Goal: Task Accomplishment & Management: Use online tool/utility

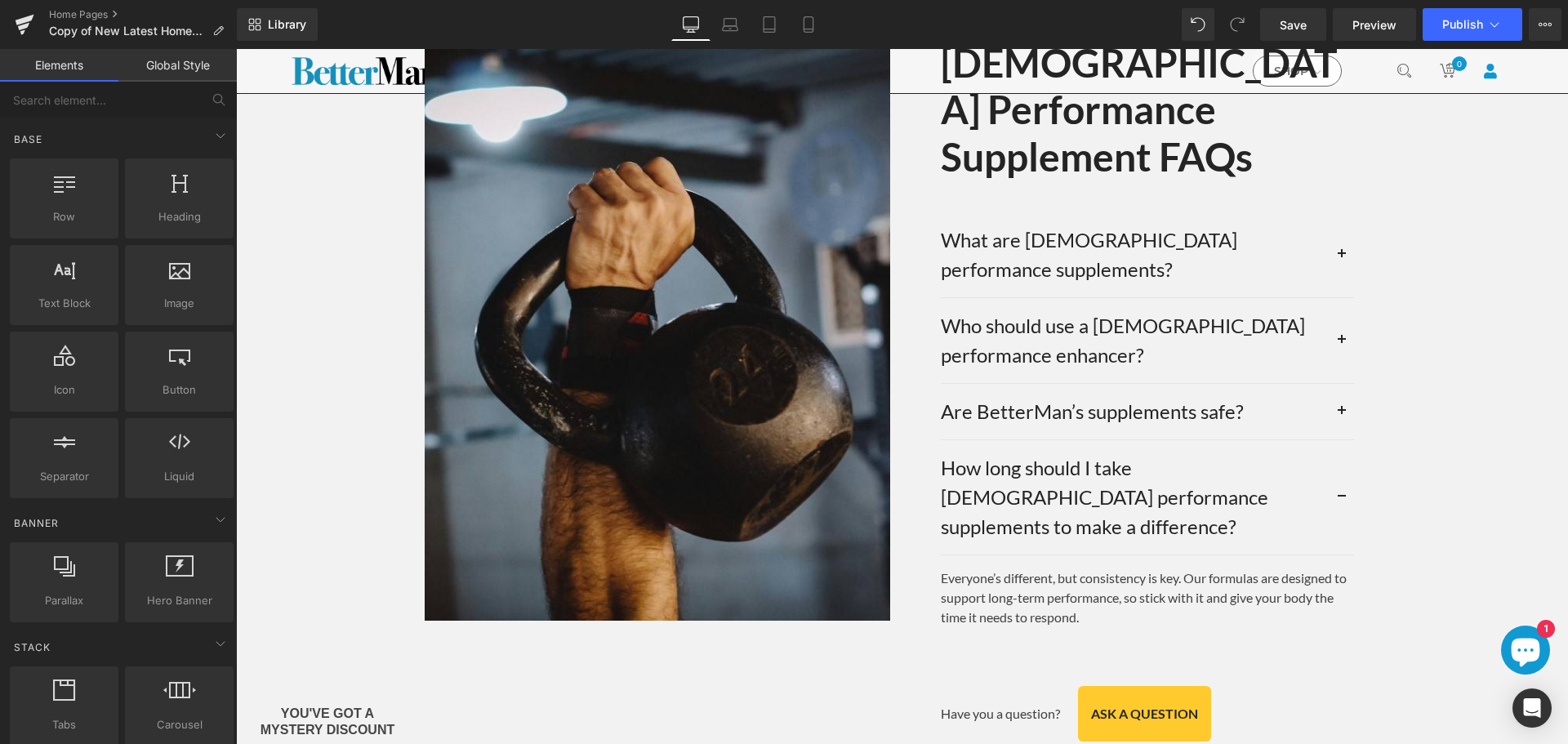
scroll to position [4699, 0]
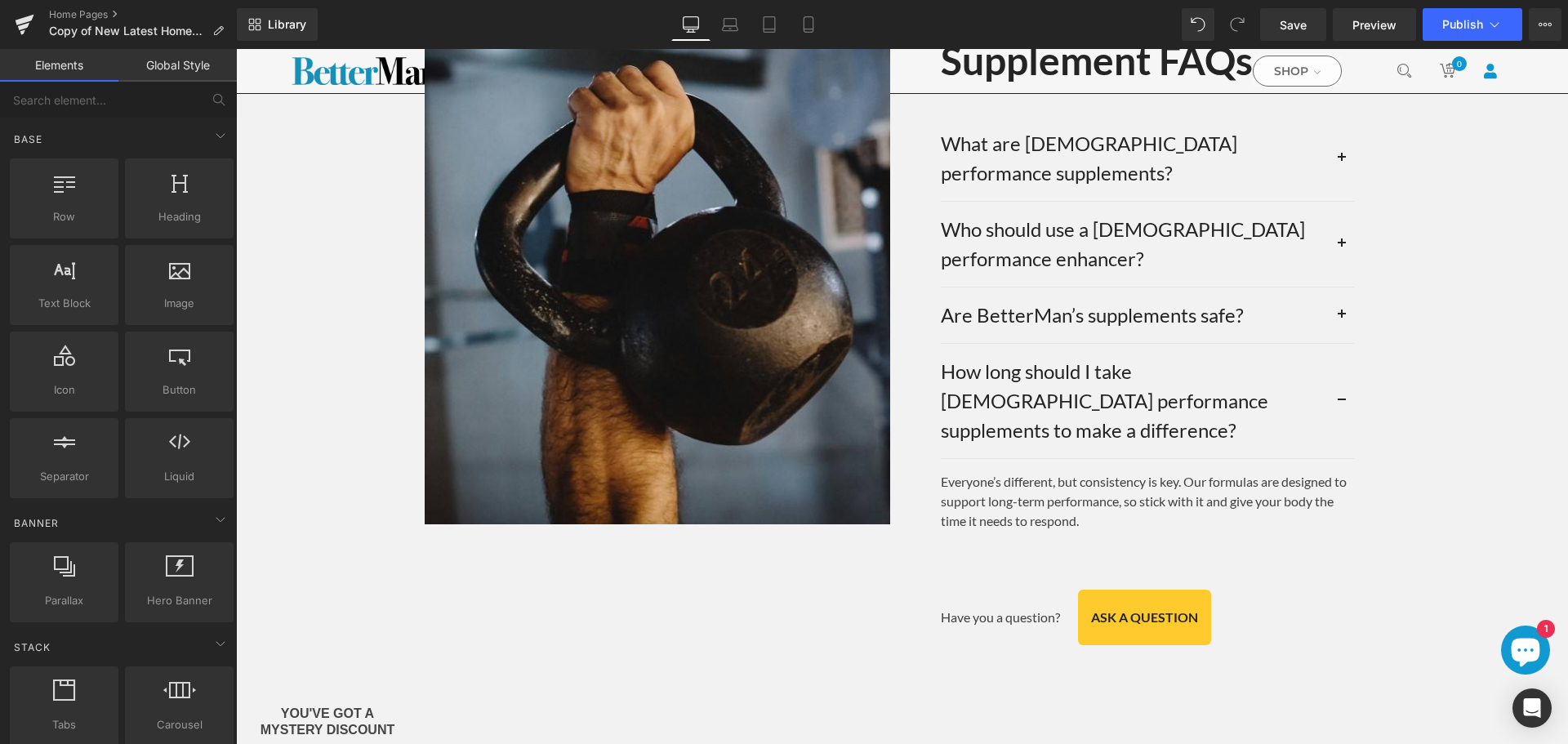
click at [995, 608] on span "Text Block" at bounding box center [1000, 617] width 51 height 19
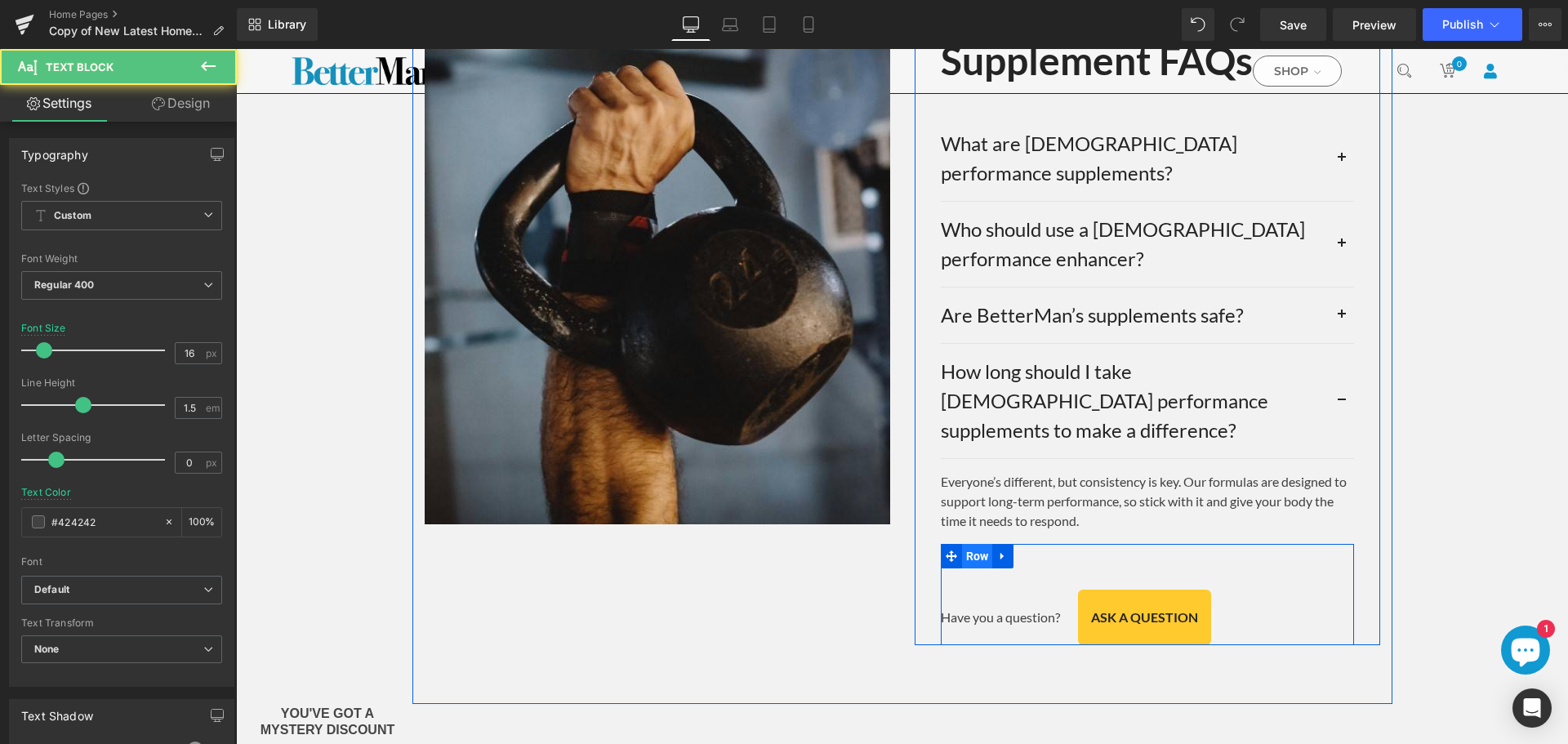
click at [977, 544] on span "Row" at bounding box center [978, 555] width 31 height 24
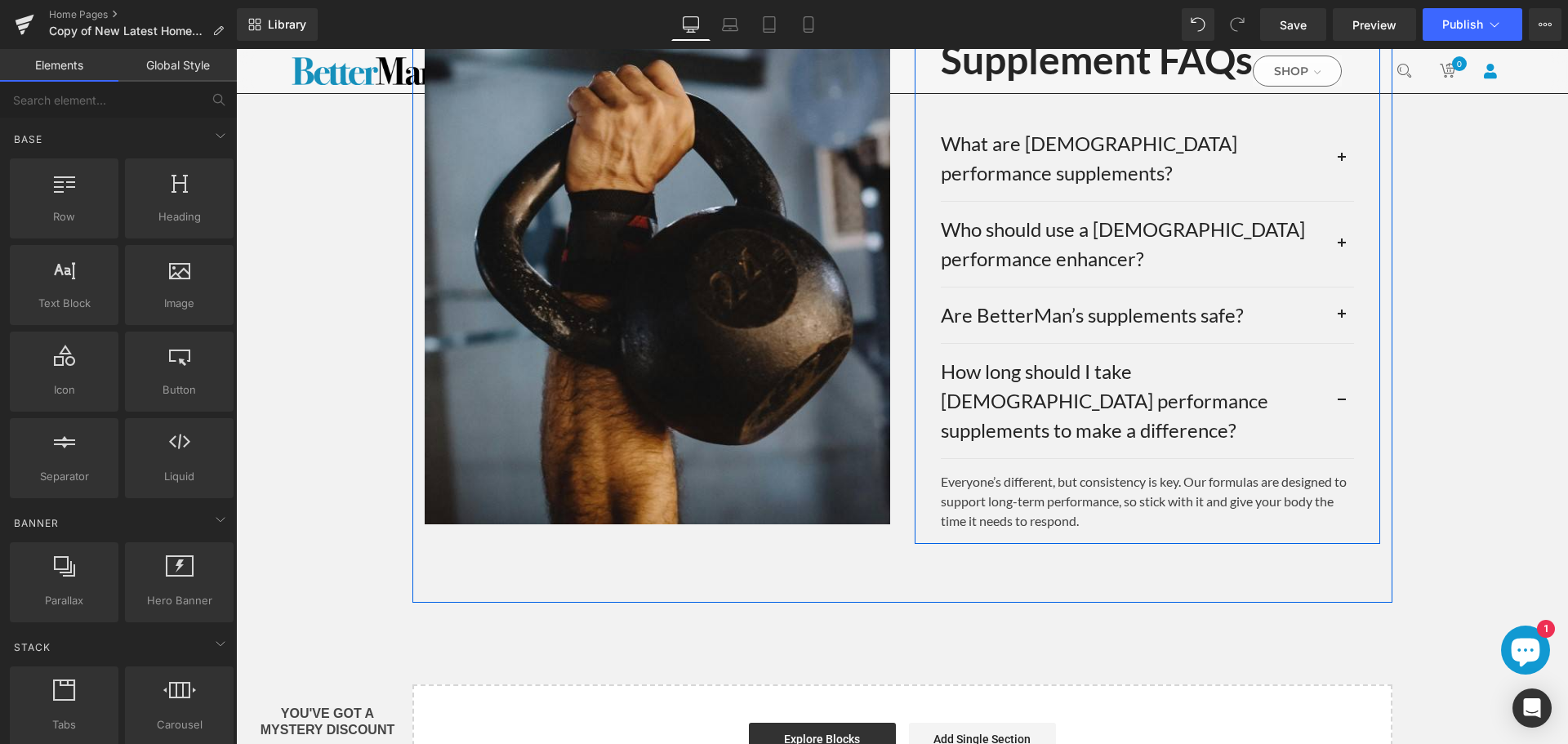
scroll to position [4699, 0]
click at [1039, 393] on div "Image [DEMOGRAPHIC_DATA] Performance Supplement FAQs Heading What are [DEMOGRAP…" at bounding box center [902, 242] width 980 height 719
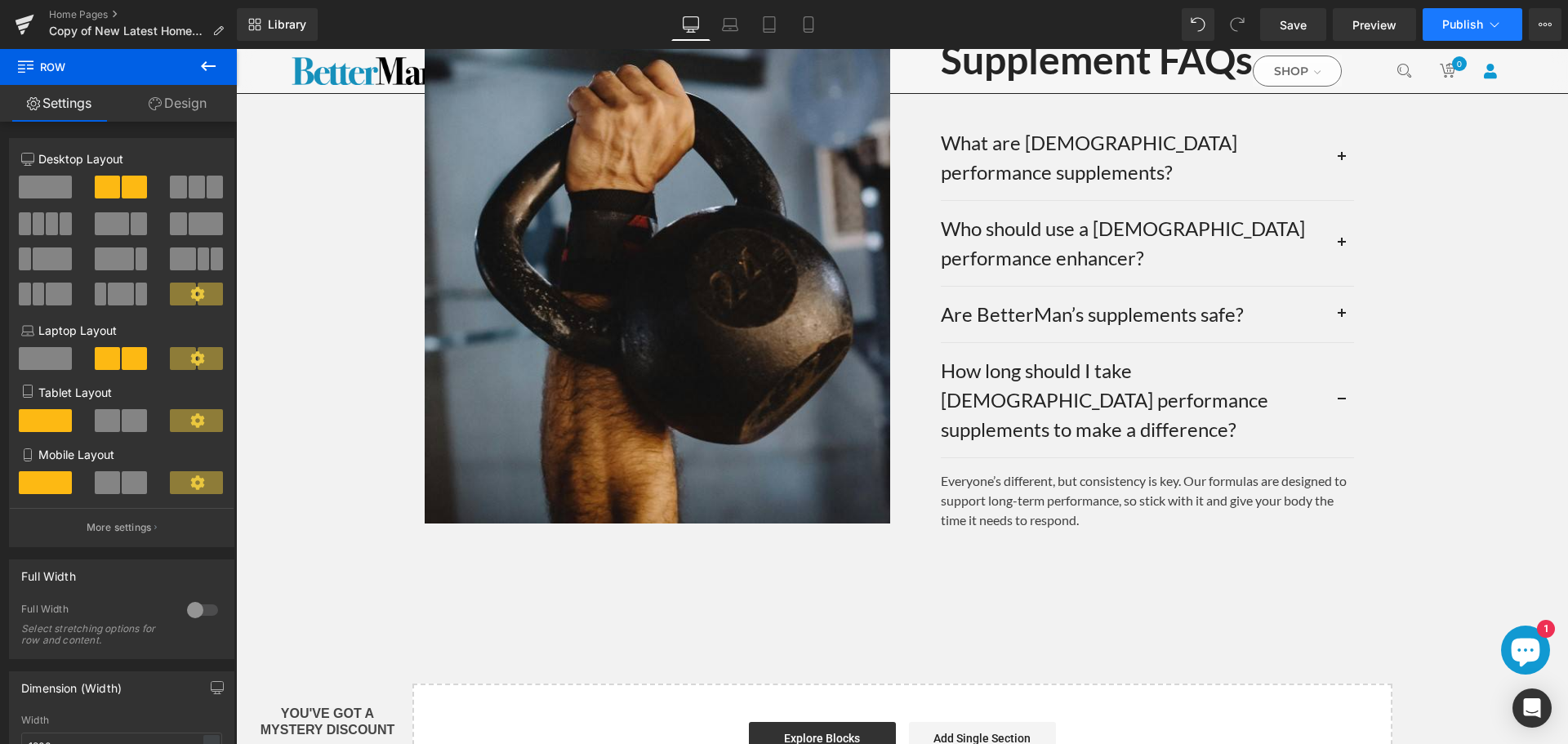
click at [1447, 27] on span "Publish" at bounding box center [1462, 24] width 41 height 13
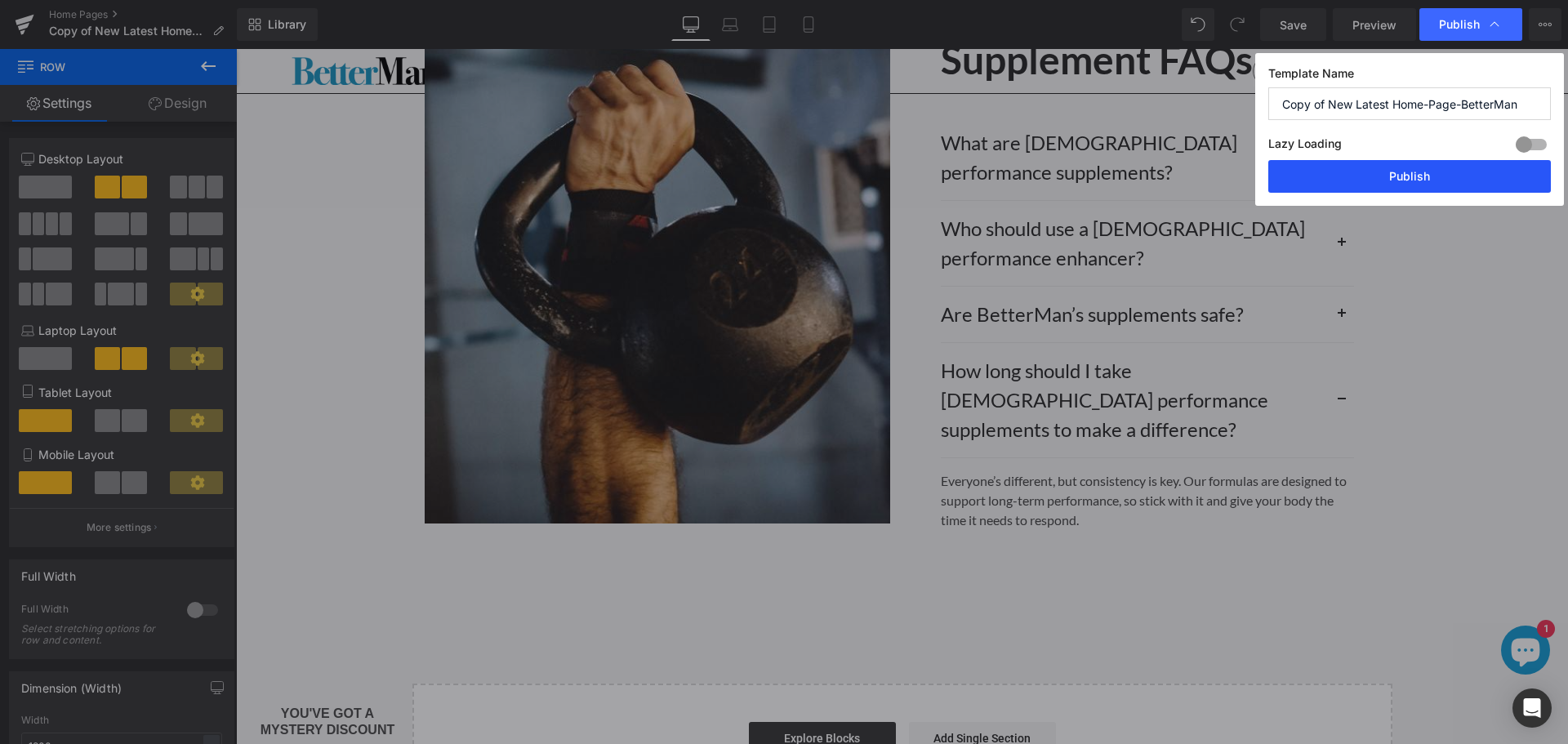
click at [1410, 171] on button "Publish" at bounding box center [1409, 176] width 283 height 33
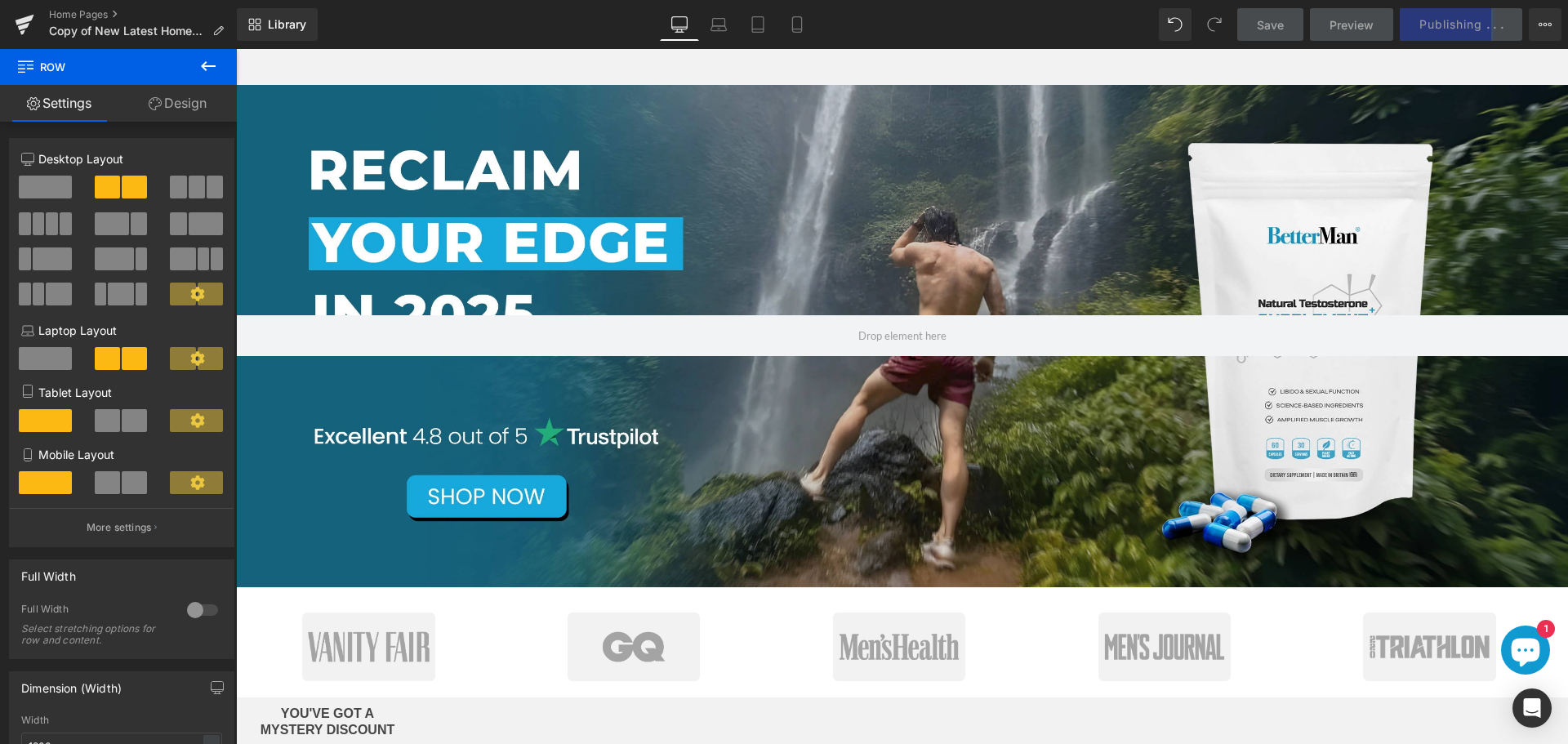
scroll to position [0, 0]
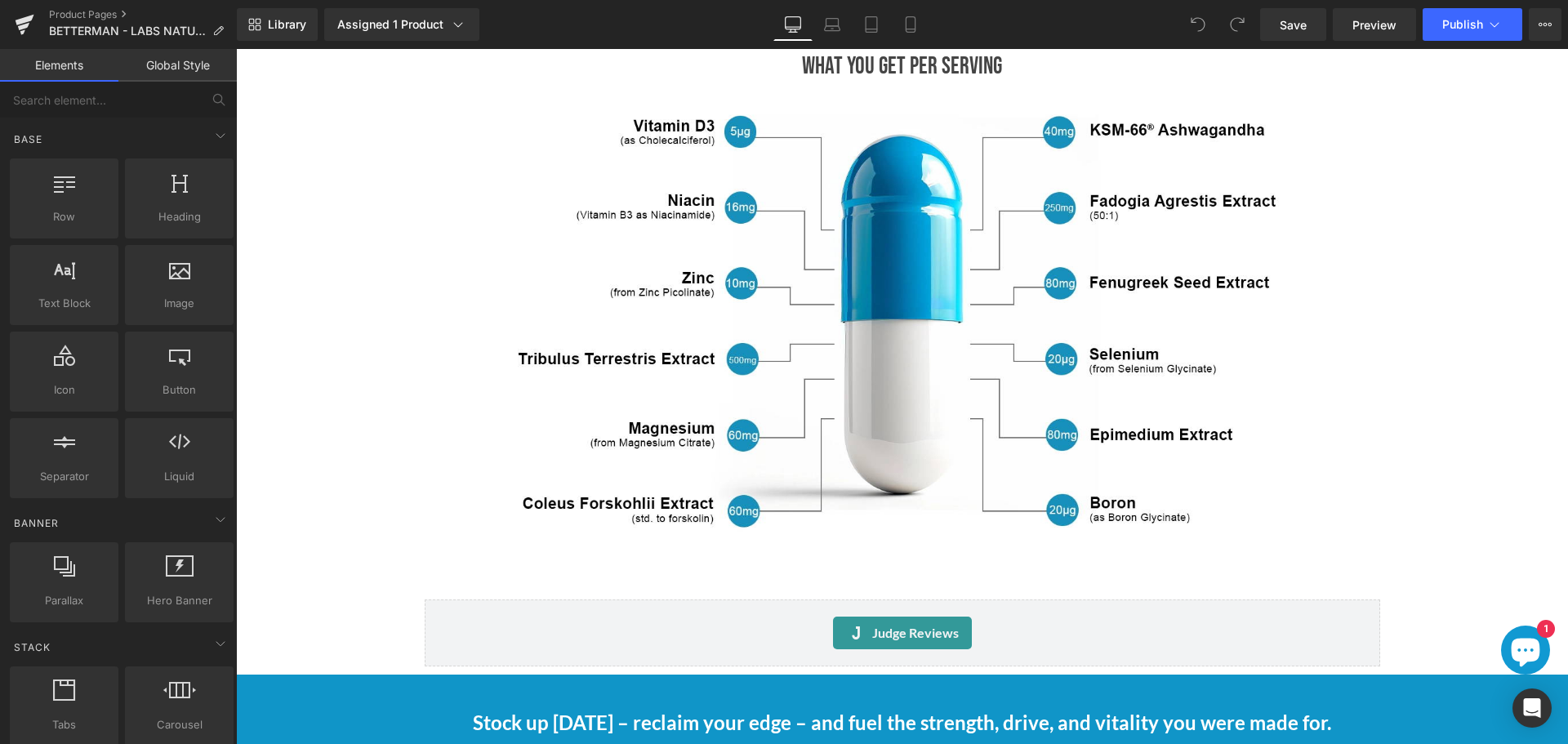
scroll to position [2204, 0]
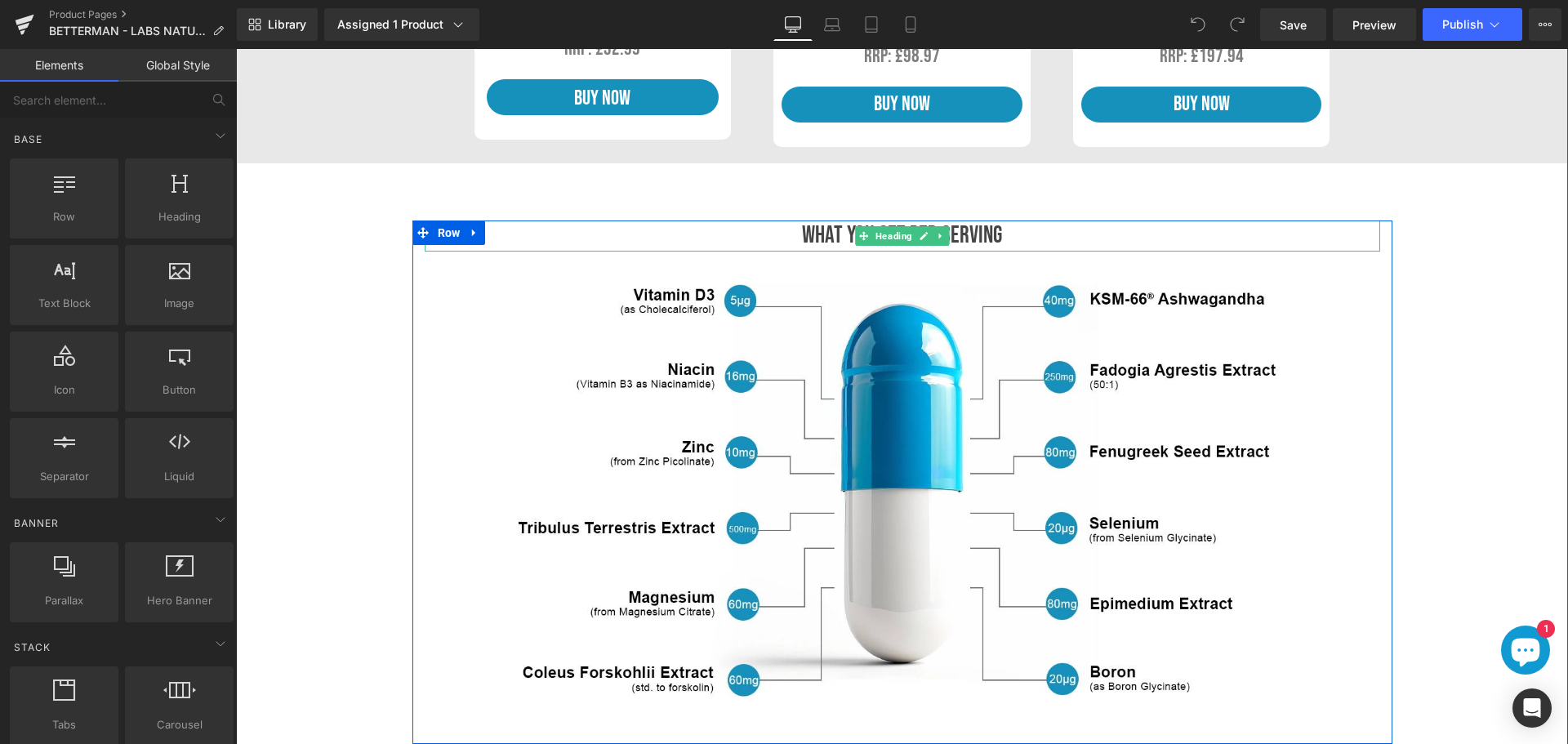
click at [992, 234] on h3 "what you get per serving" at bounding box center [902, 236] width 955 height 31
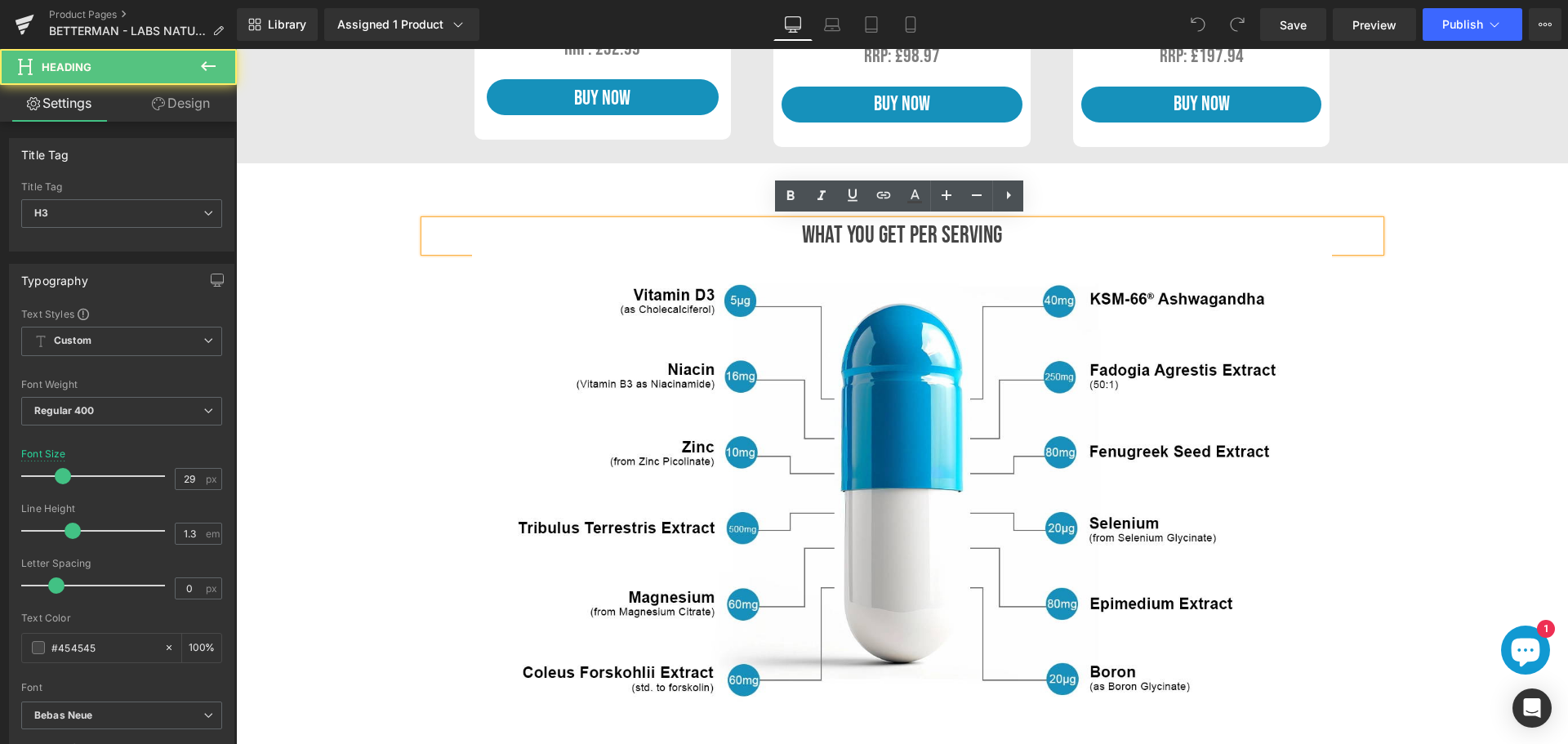
click at [1015, 229] on h3 "what you get per serving" at bounding box center [902, 236] width 955 height 31
click at [939, 232] on h3 "what you get per serving" at bounding box center [902, 236] width 955 height 31
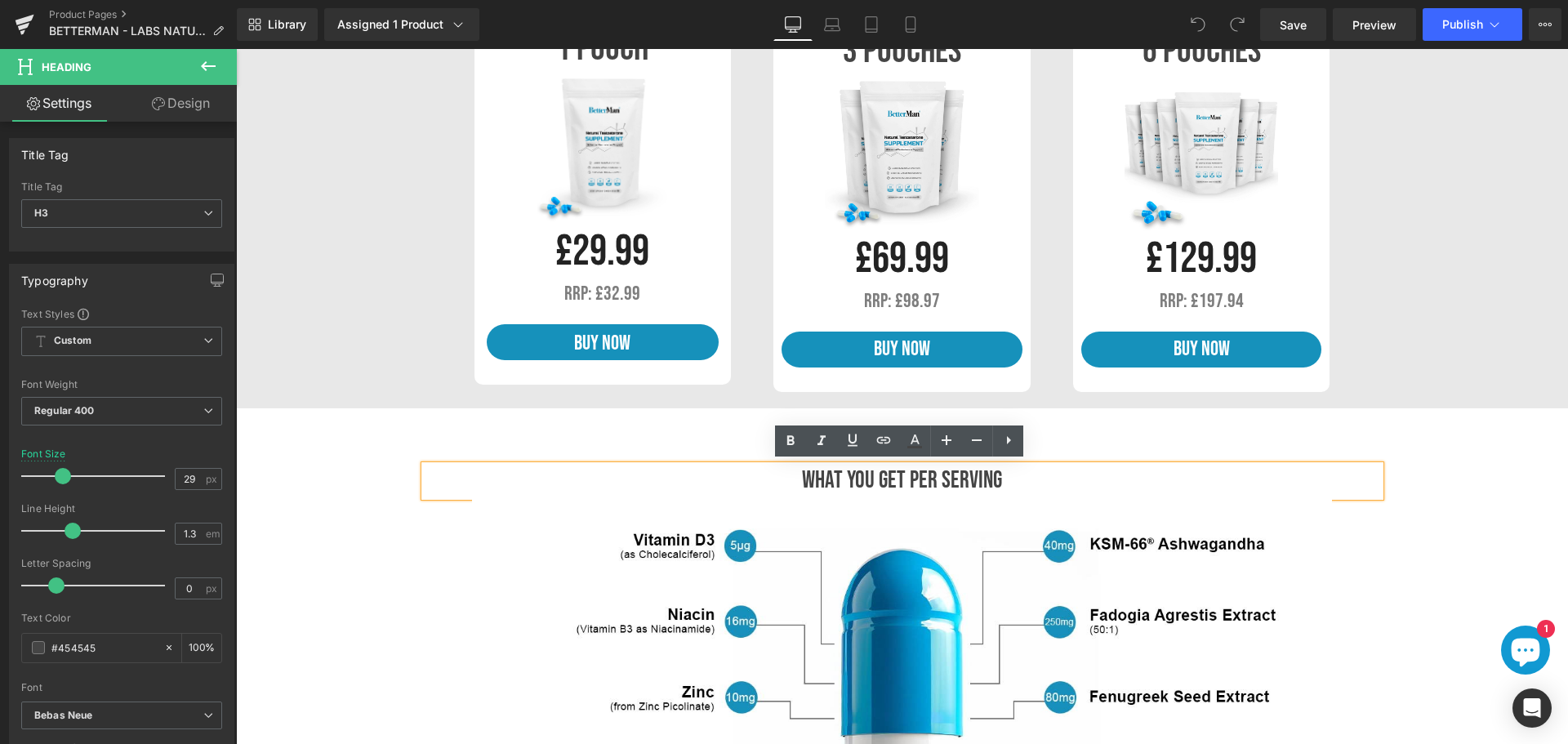
scroll to position [1551, 0]
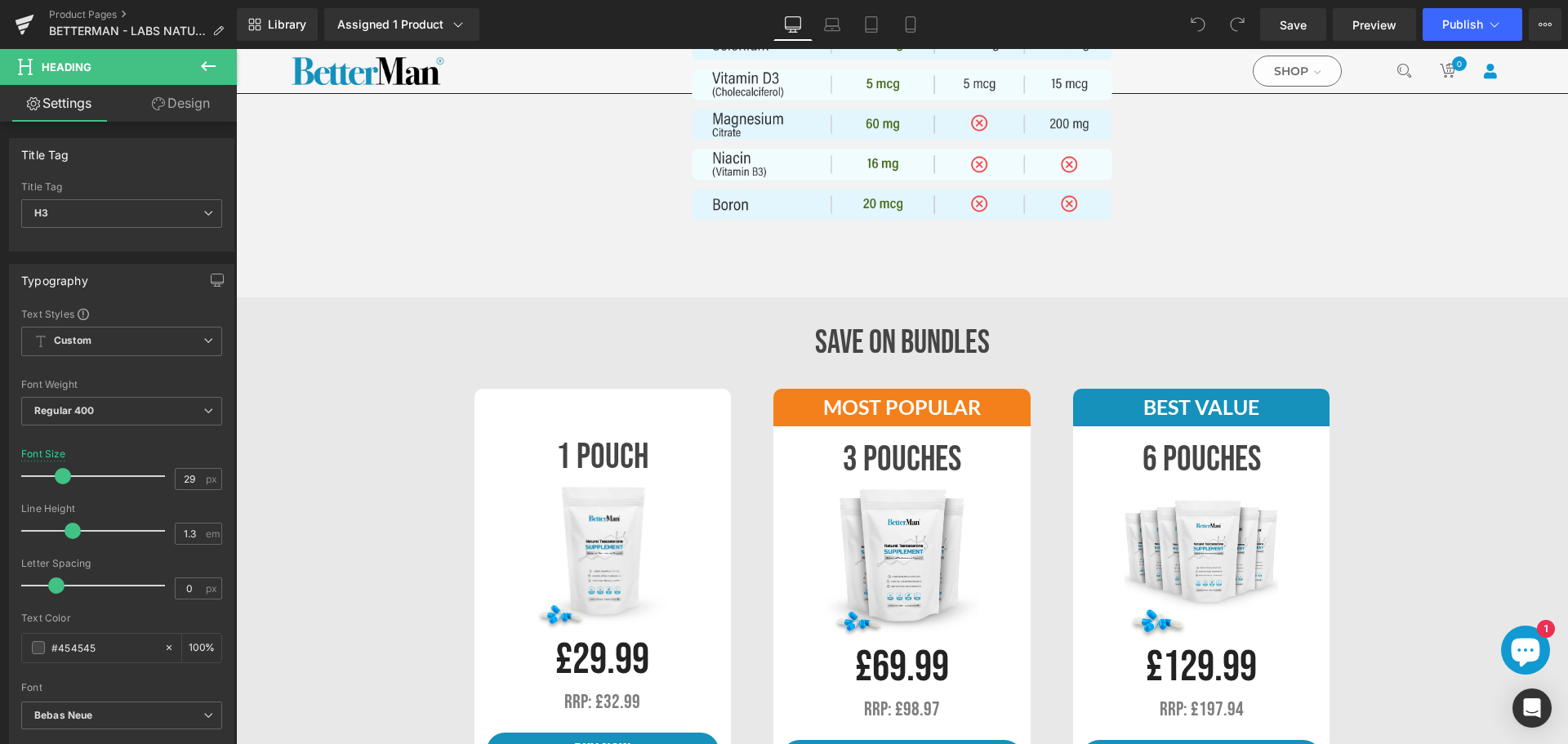
click at [892, 342] on div "SAVE ON BUNDLES Heading" at bounding box center [902, 342] width 1332 height 43
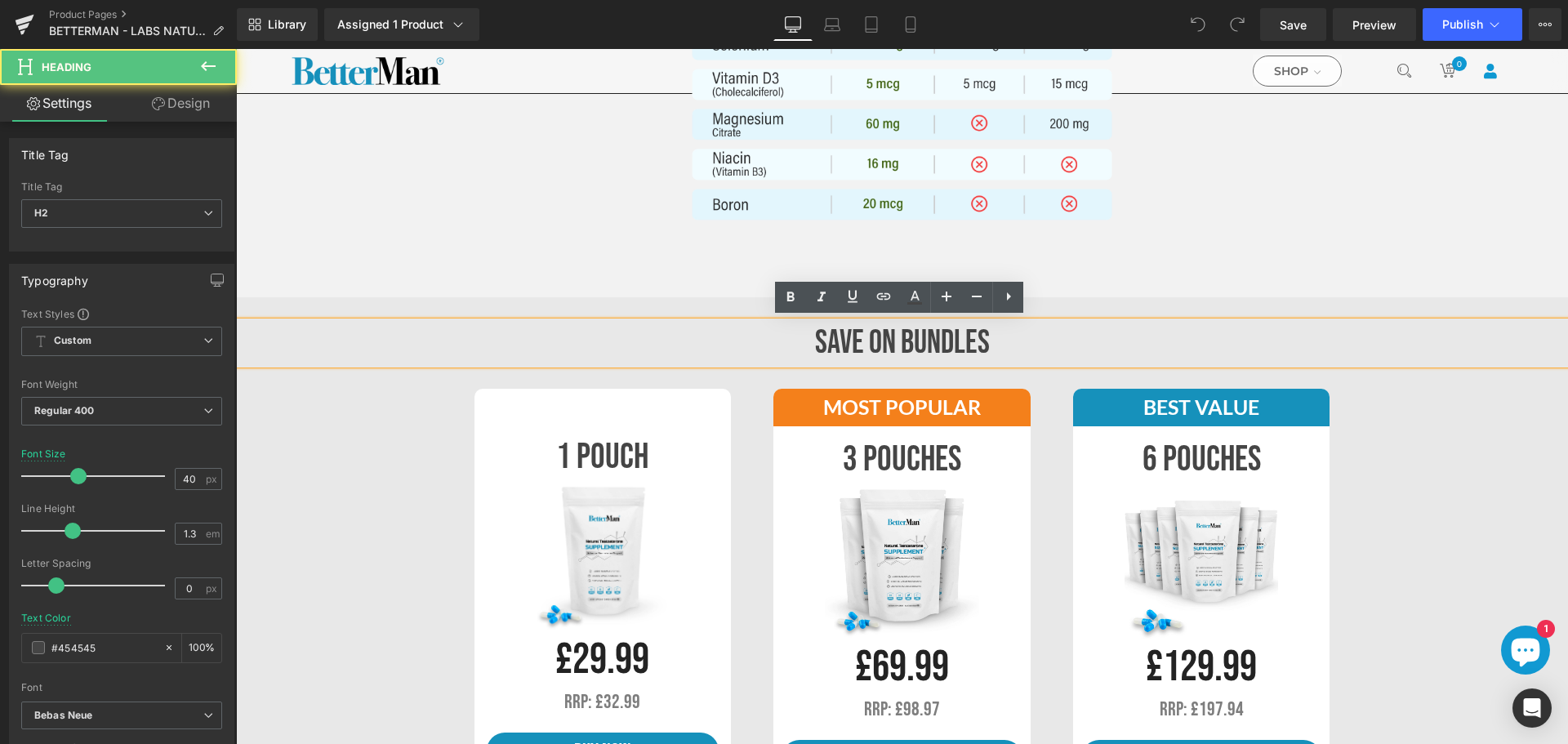
click at [900, 340] on h2 "SAVE ON BUNDLES" at bounding box center [902, 342] width 1332 height 43
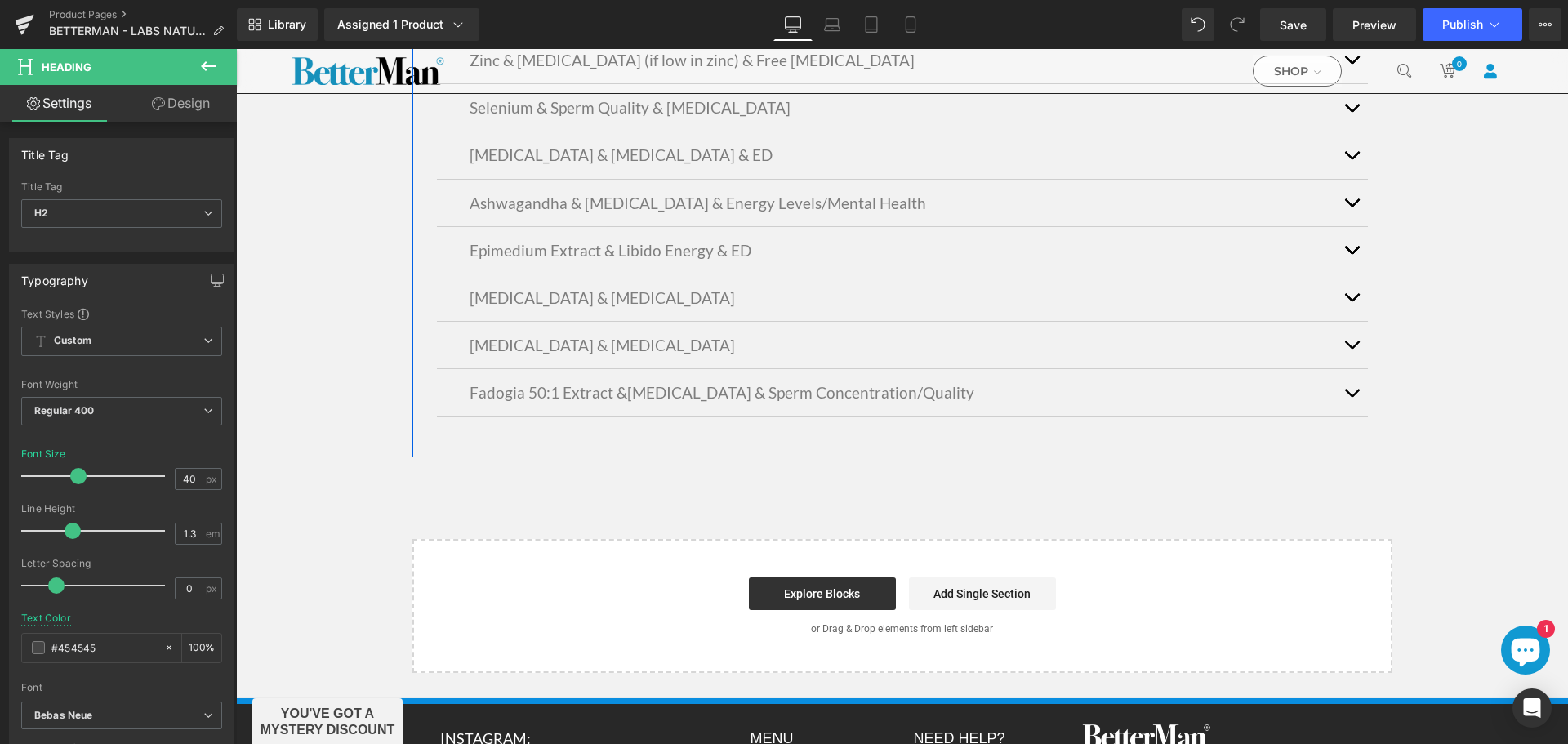
scroll to position [3942, 0]
